Goal: Transaction & Acquisition: Purchase product/service

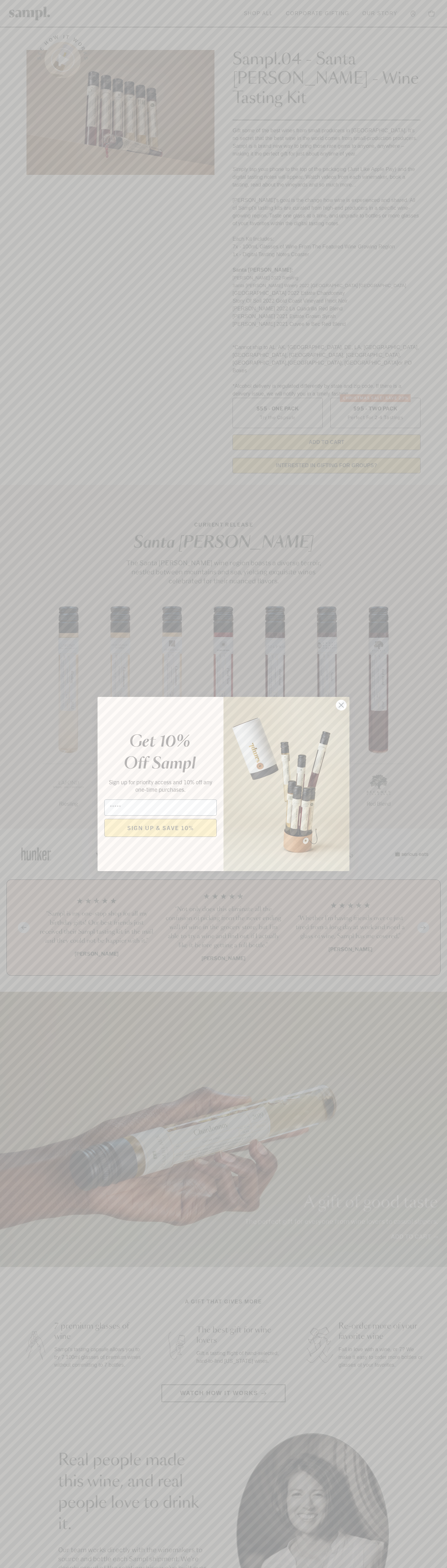
click at [341, 705] on icon "Close dialog" at bounding box center [341, 705] width 4 height 4
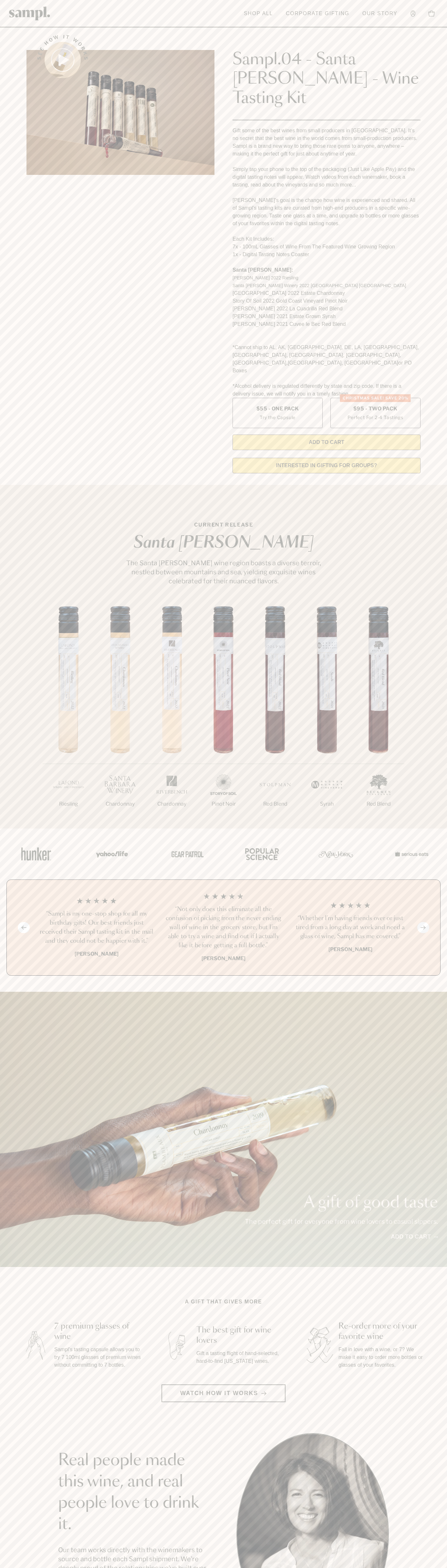
click at [396, 22] on header "Toggle navigation menu Shop All Corporate Gifting Our Story Account Story Shop …" at bounding box center [224, 13] width 447 height 27
click at [443, 287] on section "See how it works Sampl.04 - Santa [PERSON_NAME] - Wine Tasting Kit Gift some of…" at bounding box center [224, 252] width 447 height 453
click at [317, 1567] on html "Skip to main content Toggle navigation menu Shop All Corporate Gifting Our Stor…" at bounding box center [224, 1304] width 447 height 2608
click at [16, 1251] on main "See how it works Sampl.04 - Santa [PERSON_NAME] - Wine Tasting Kit Gift some of…" at bounding box center [224, 1229] width 447 height 2458
click at [375, 398] on label "Christmas SALE! Save 20% $95 - Two Pack Perfect For 2-4 Tastings" at bounding box center [375, 413] width 90 height 30
